Goal: Information Seeking & Learning: Compare options

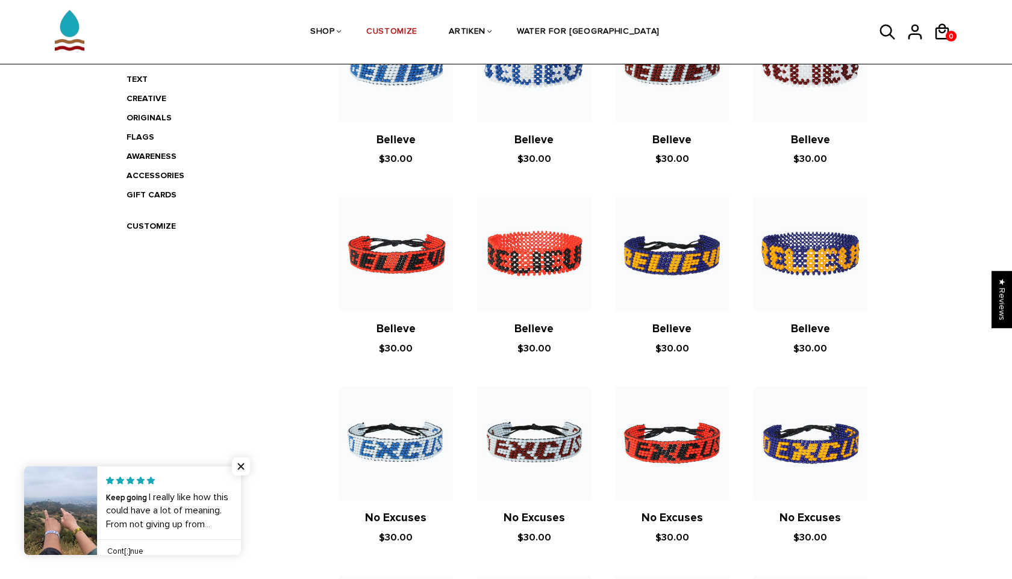
scroll to position [351, 0]
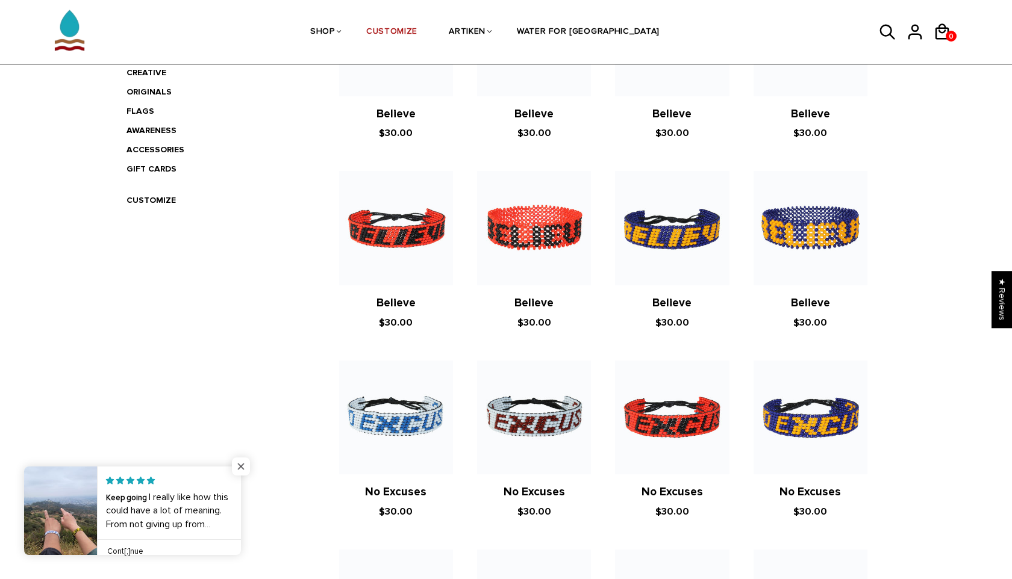
click at [238, 462] on span "Close popup widget" at bounding box center [241, 467] width 18 height 18
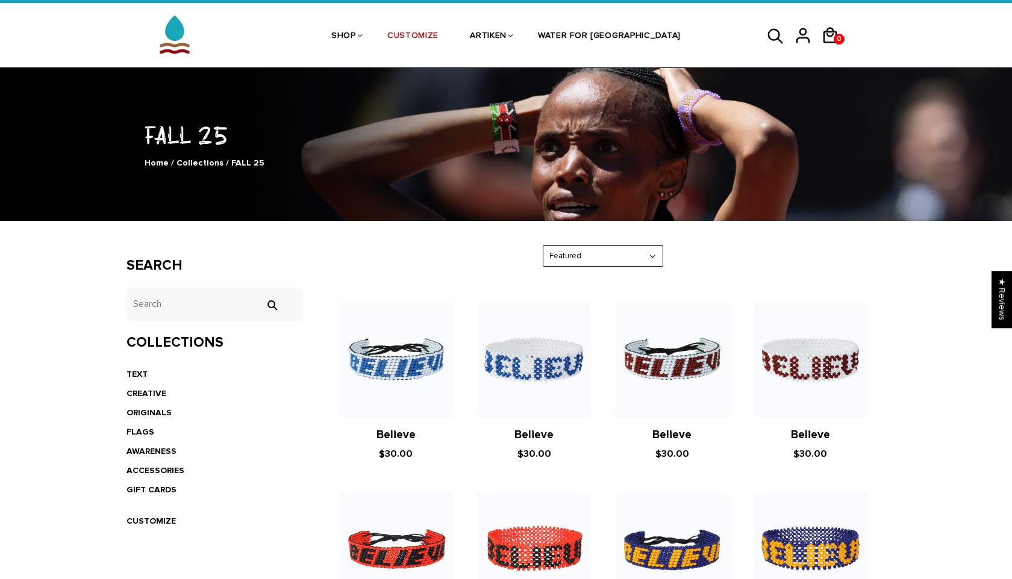
scroll to position [0, 0]
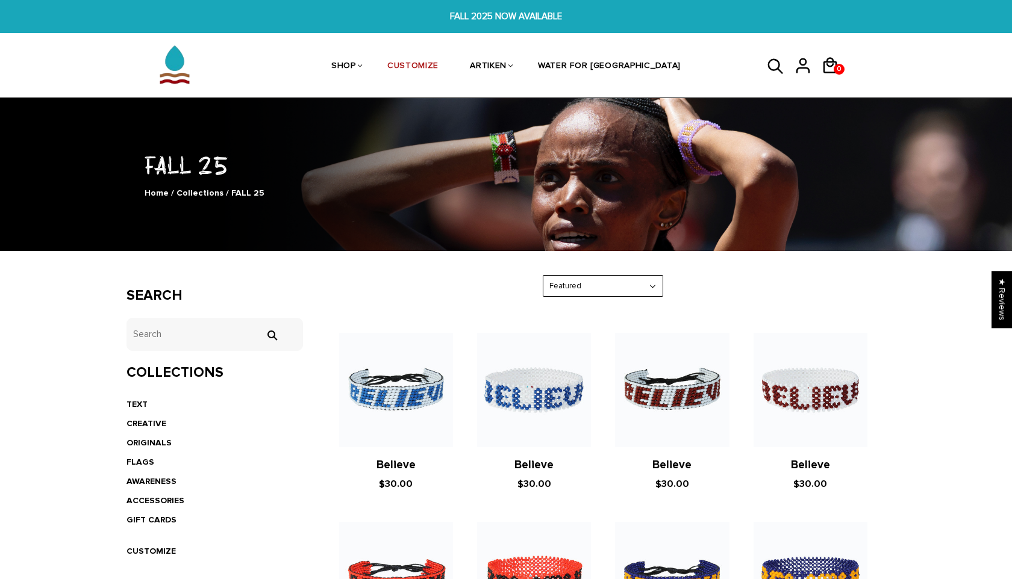
click at [620, 293] on select "Featured Best Selling $ Low to High $ High to Low Z-A A-Z Oldest to Newest Newe…" at bounding box center [602, 286] width 119 height 21
select select "price-ascending"
click at [543, 276] on select "Featured Best Selling $ Low to High $ High to Low Z-A A-Z Oldest to Newest Newe…" at bounding box center [602, 286] width 119 height 21
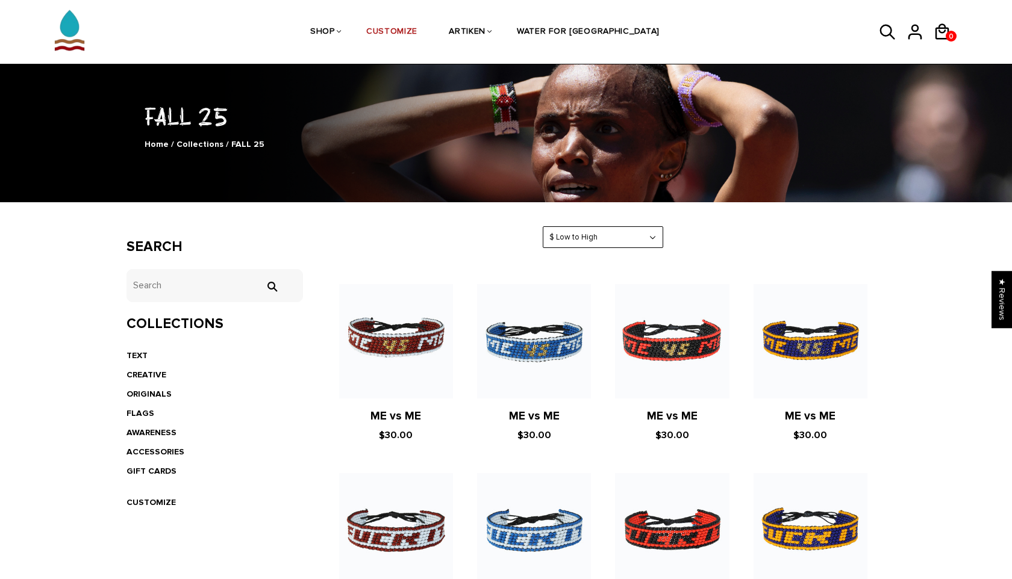
scroll to position [79, 0]
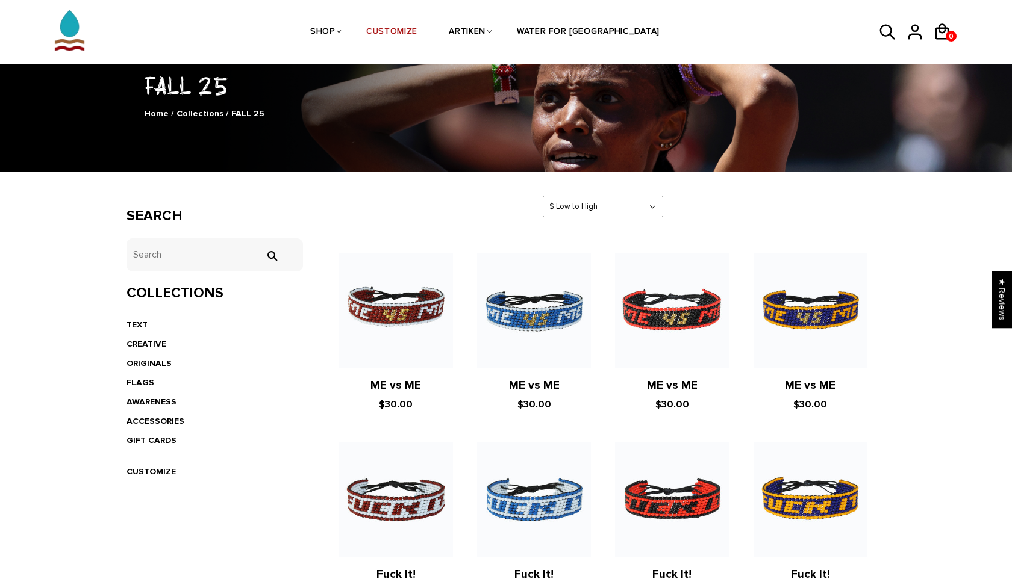
click at [596, 201] on select "Featured Best Selling $ Low to High $ High to Low Z-A A-Z Oldest to Newest Newe…" at bounding box center [602, 206] width 119 height 21
select select "best-selling"
click at [543, 196] on select "Featured Best Selling $ Low to High $ High to Low Z-A A-Z Oldest to Newest Newe…" at bounding box center [602, 206] width 119 height 21
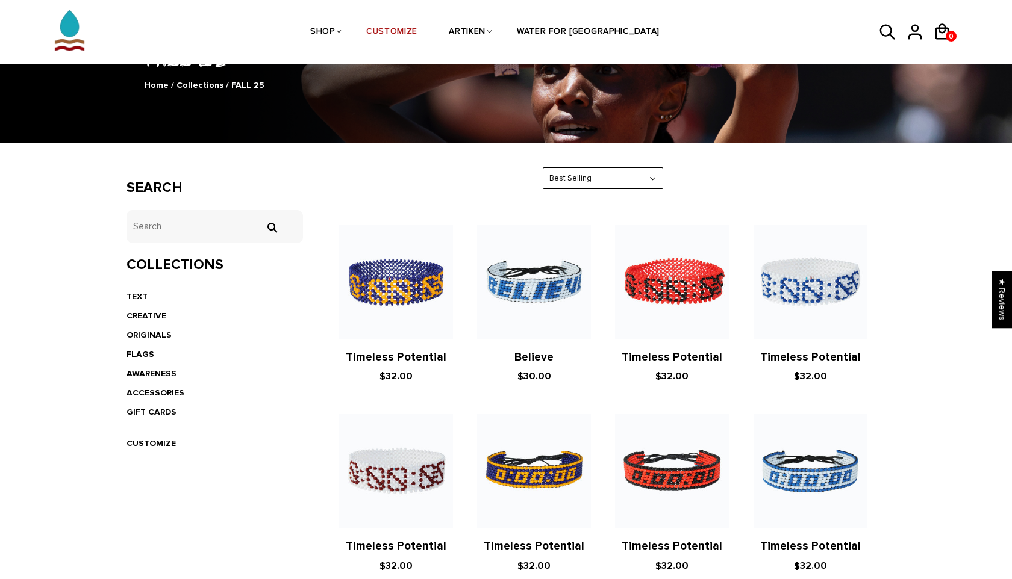
scroll to position [107, 0]
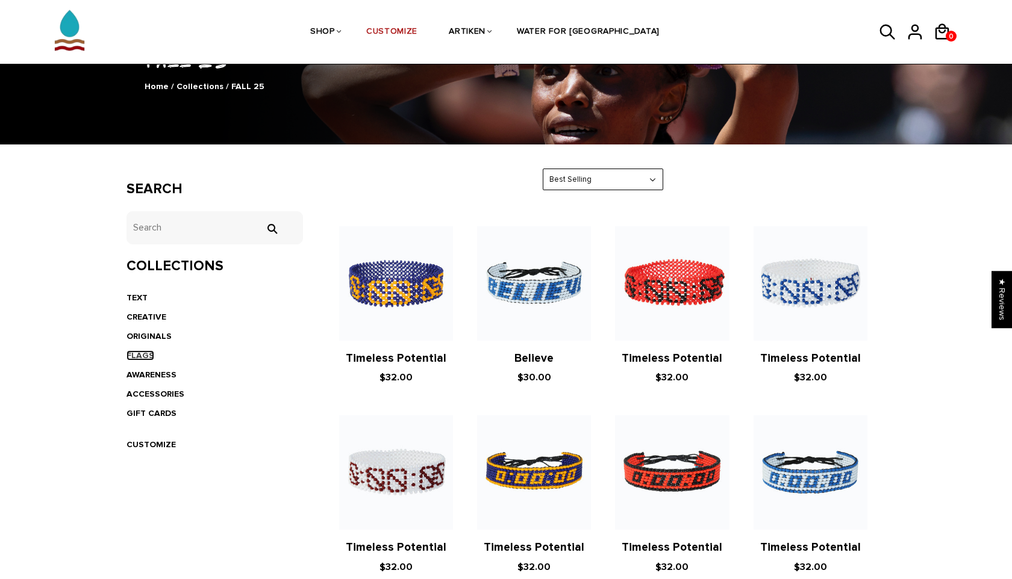
click at [148, 355] on link "FLAGS" at bounding box center [140, 355] width 28 height 10
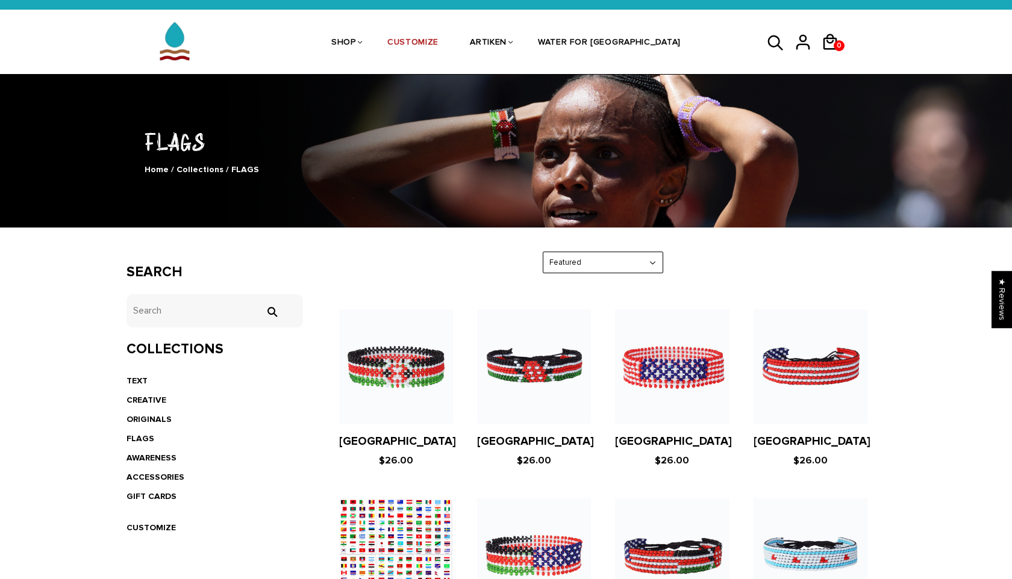
scroll to position [28, 0]
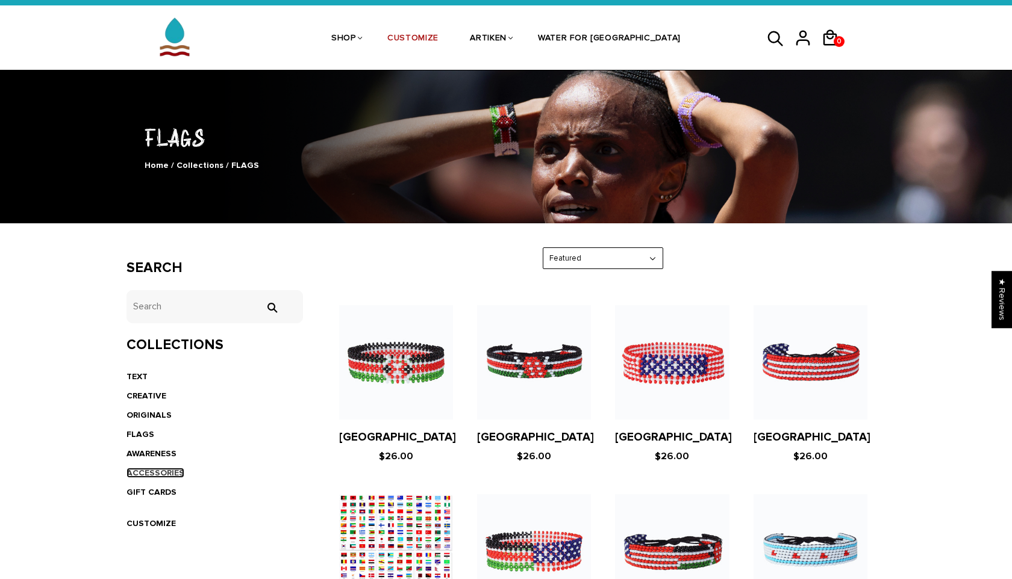
click at [149, 472] on link "ACCESSORIES" at bounding box center [155, 473] width 58 height 10
click at [136, 372] on link "TEXT" at bounding box center [136, 377] width 21 height 10
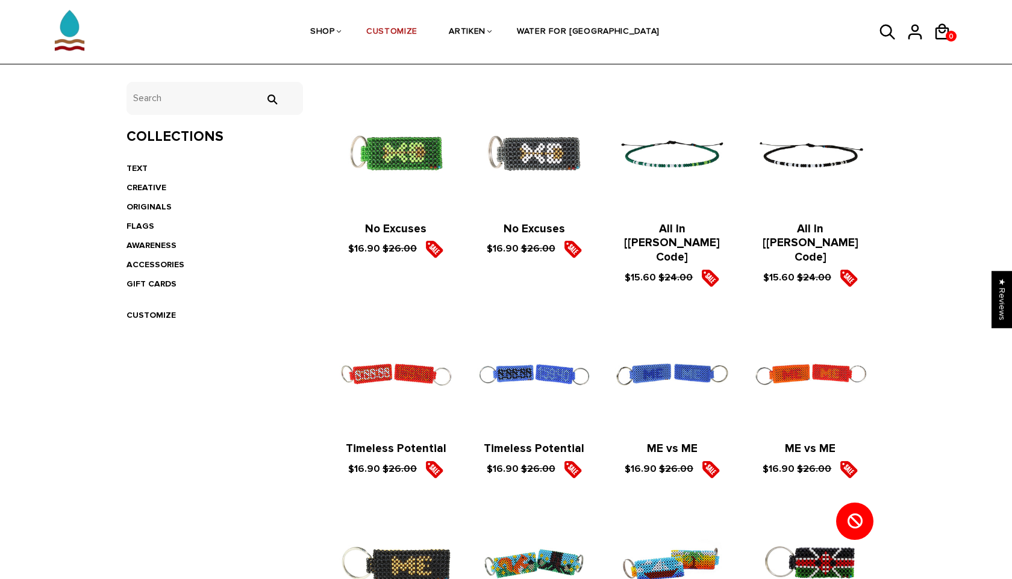
scroll to position [213, 0]
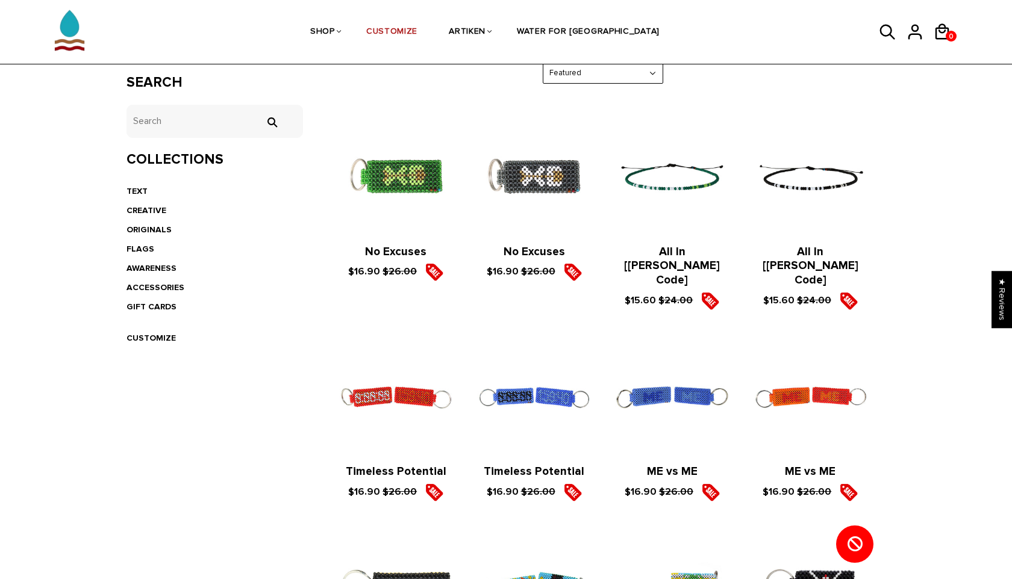
click at [677, 172] on figure at bounding box center [672, 177] width 114 height 114
click at [813, 181] on figure at bounding box center [810, 177] width 114 height 114
click at [662, 184] on figure at bounding box center [672, 177] width 114 height 114
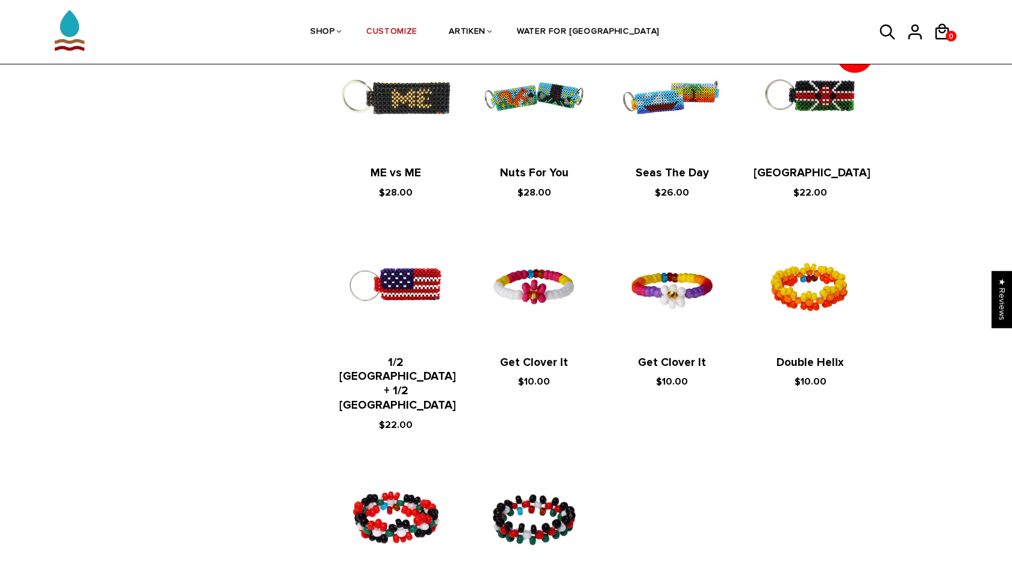
scroll to position [908, 0]
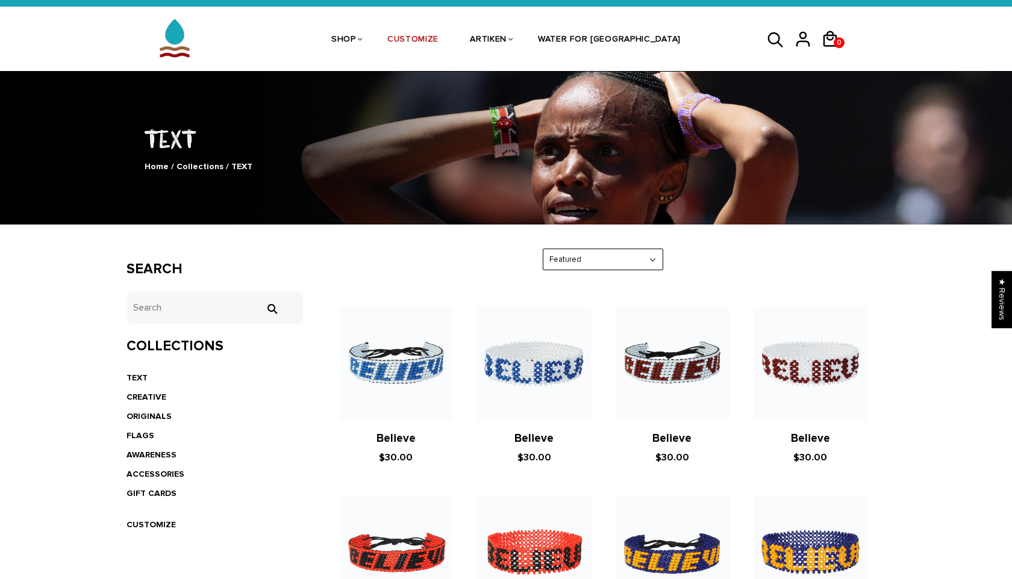
scroll to position [26, 0]
